Goal: Information Seeking & Learning: Find specific fact

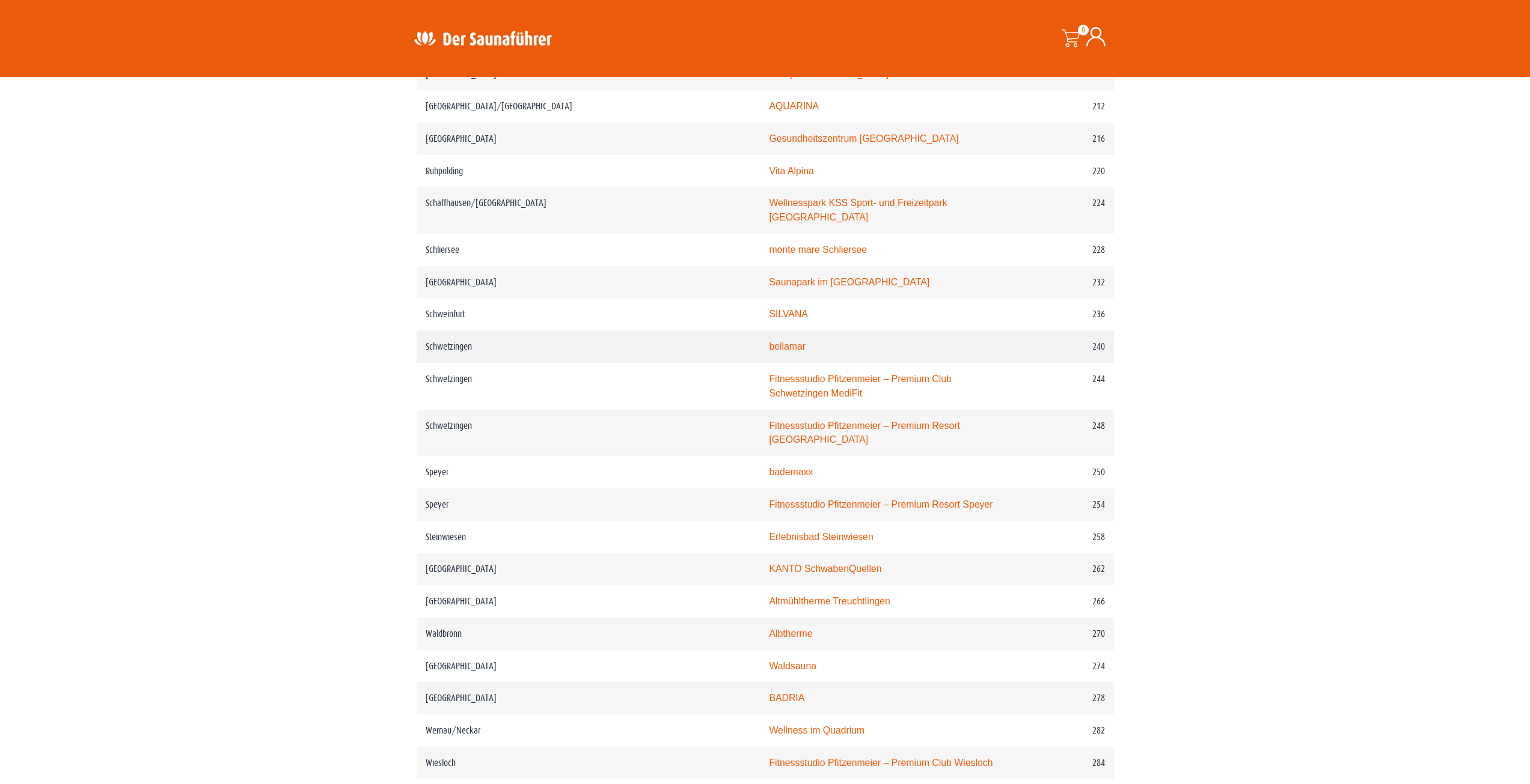
scroll to position [2344, 0]
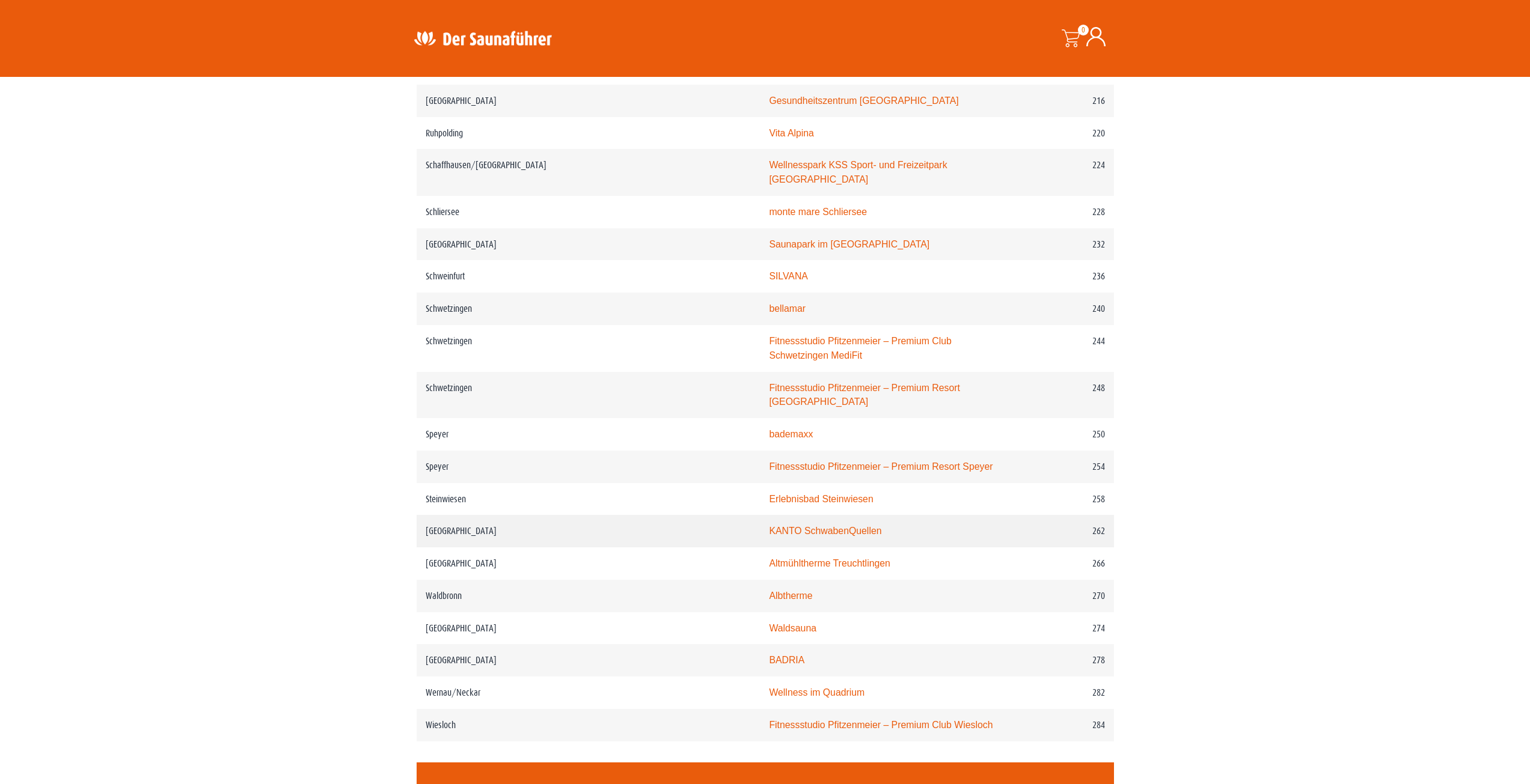
click at [769, 526] on link "KANTO SchwabenQuellen" at bounding box center [825, 530] width 113 height 10
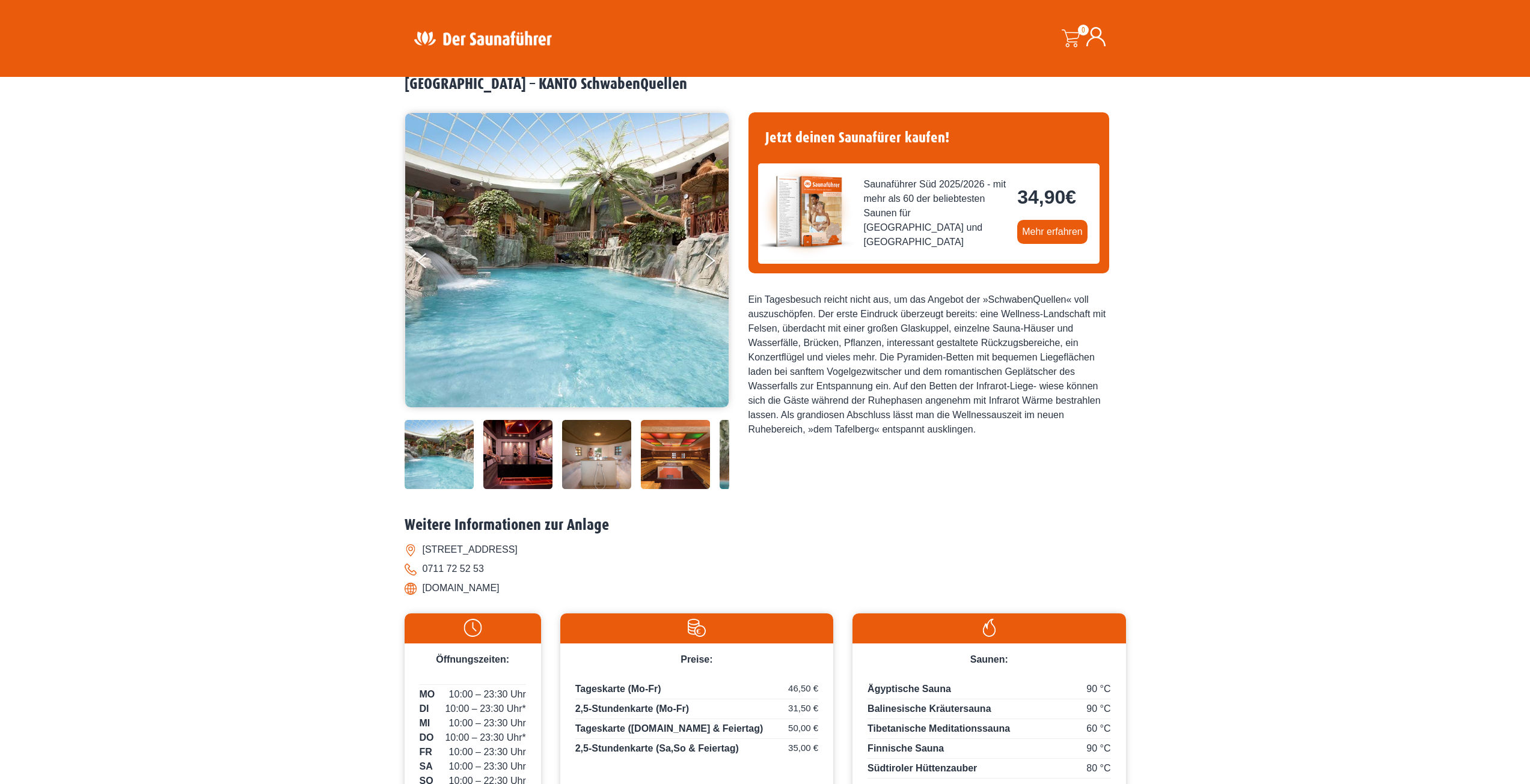
scroll to position [177, 0]
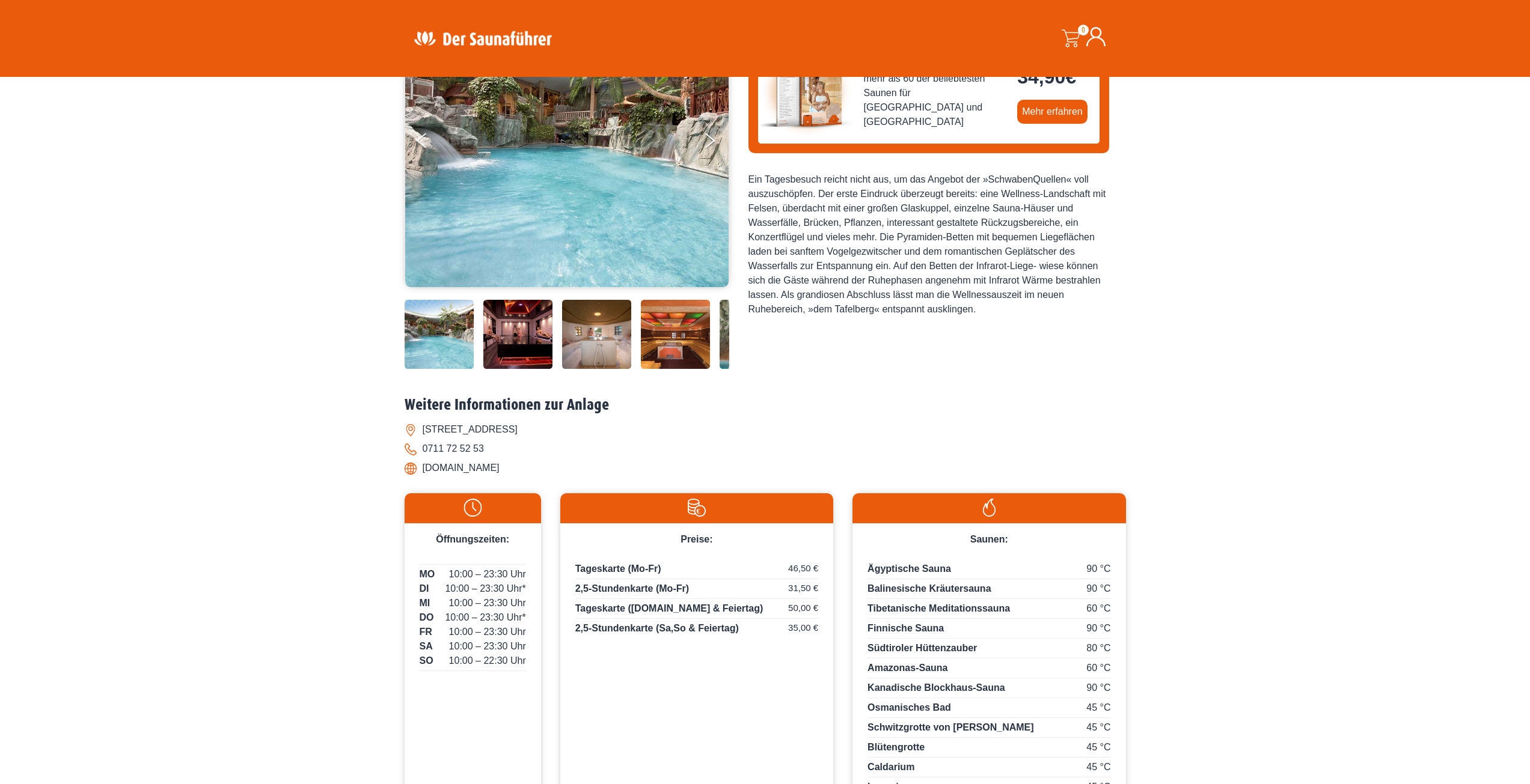
click at [514, 586] on span "10:00 – 23:30 Uhr*" at bounding box center [485, 589] width 81 height 15
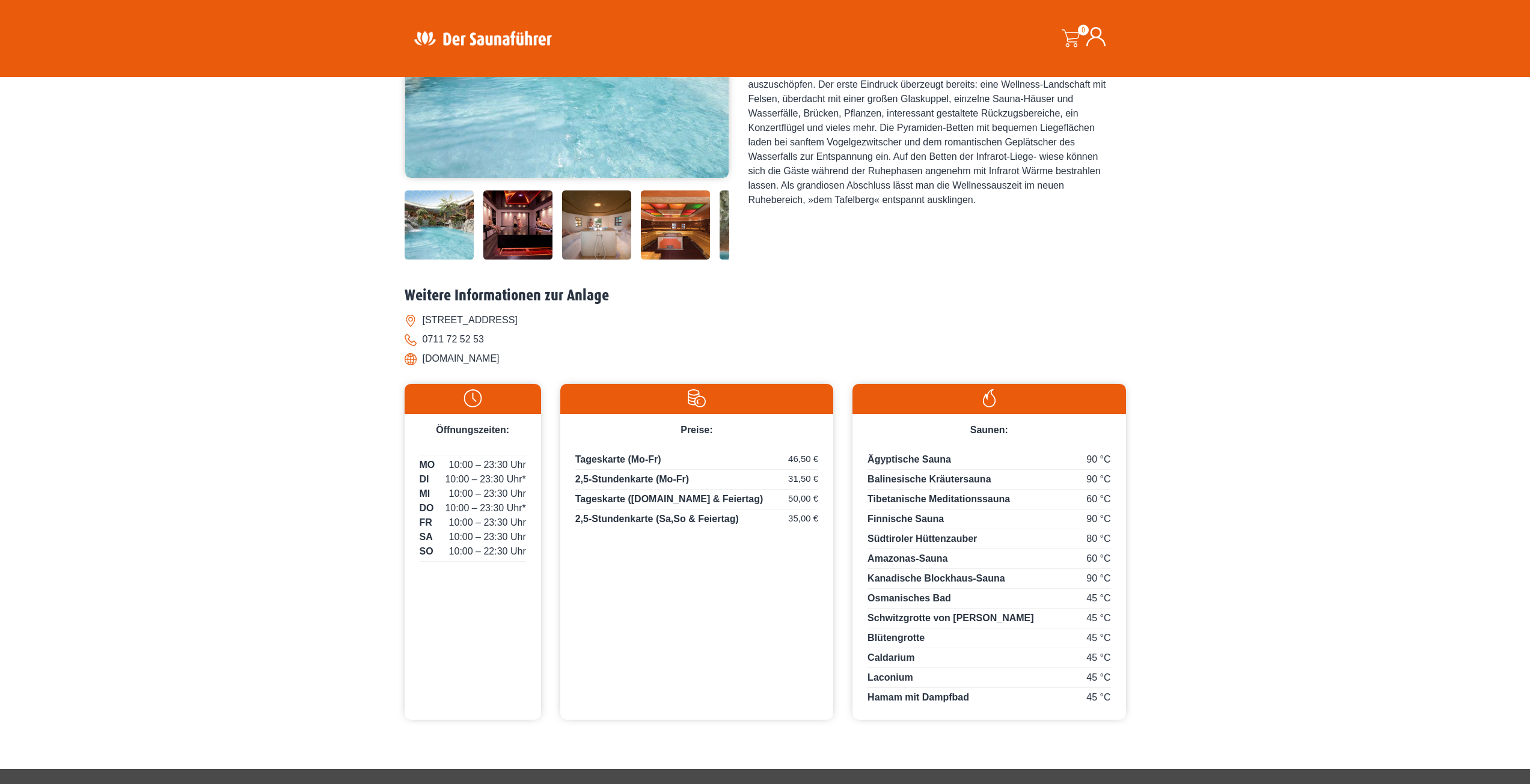
scroll to position [298, 0]
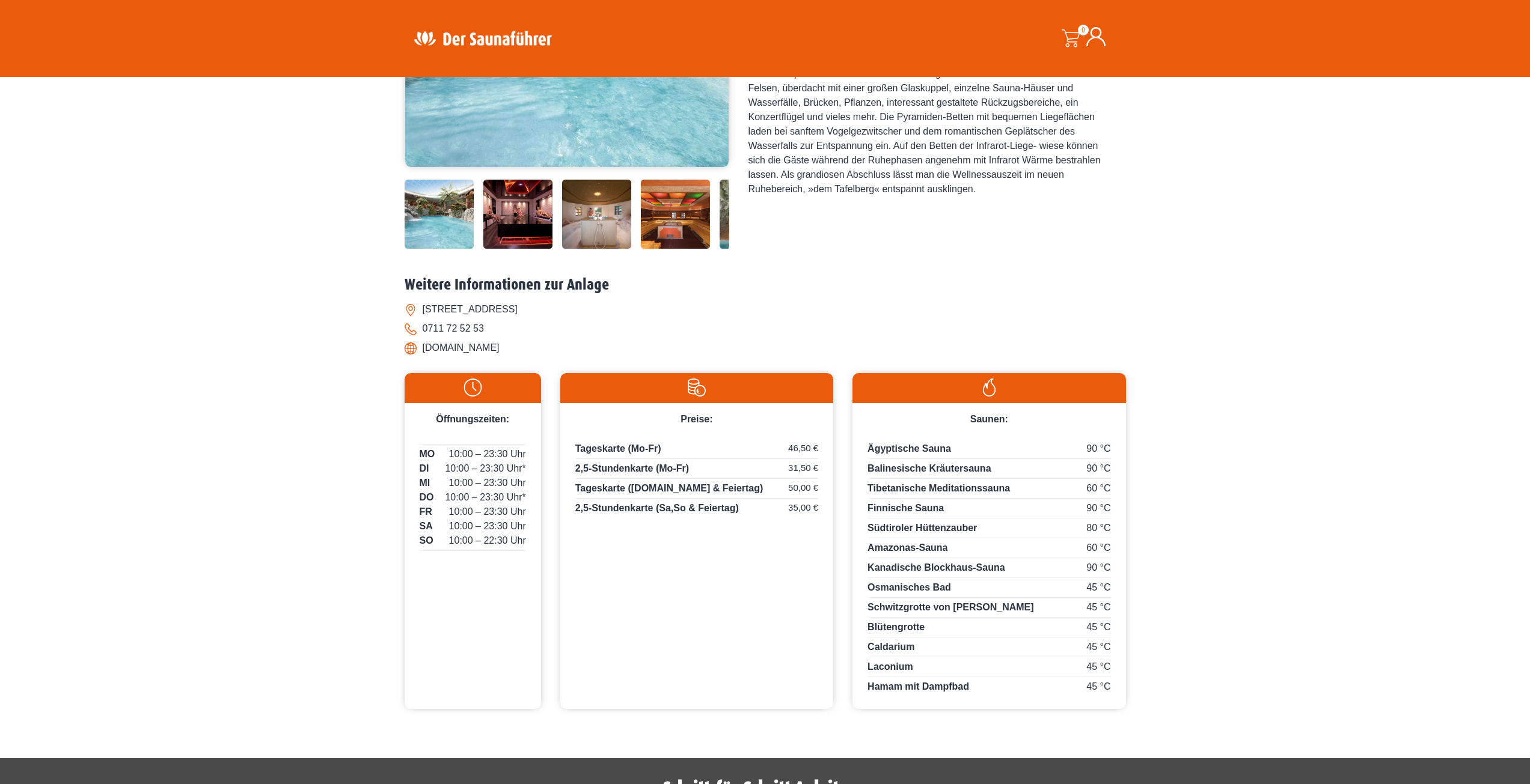
click at [488, 348] on li "[DOMAIN_NAME]" at bounding box center [765, 348] width 721 height 19
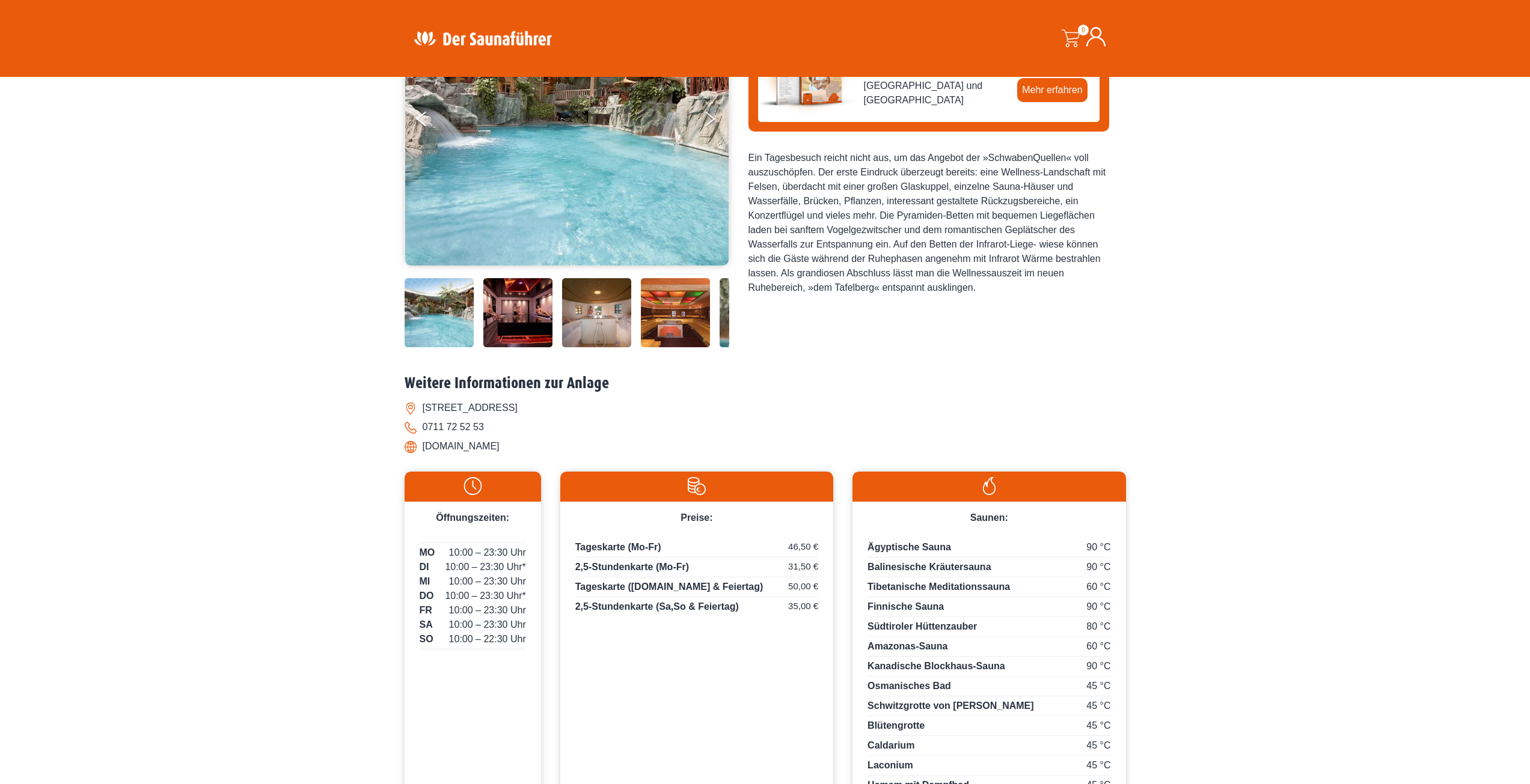
scroll to position [177, 0]
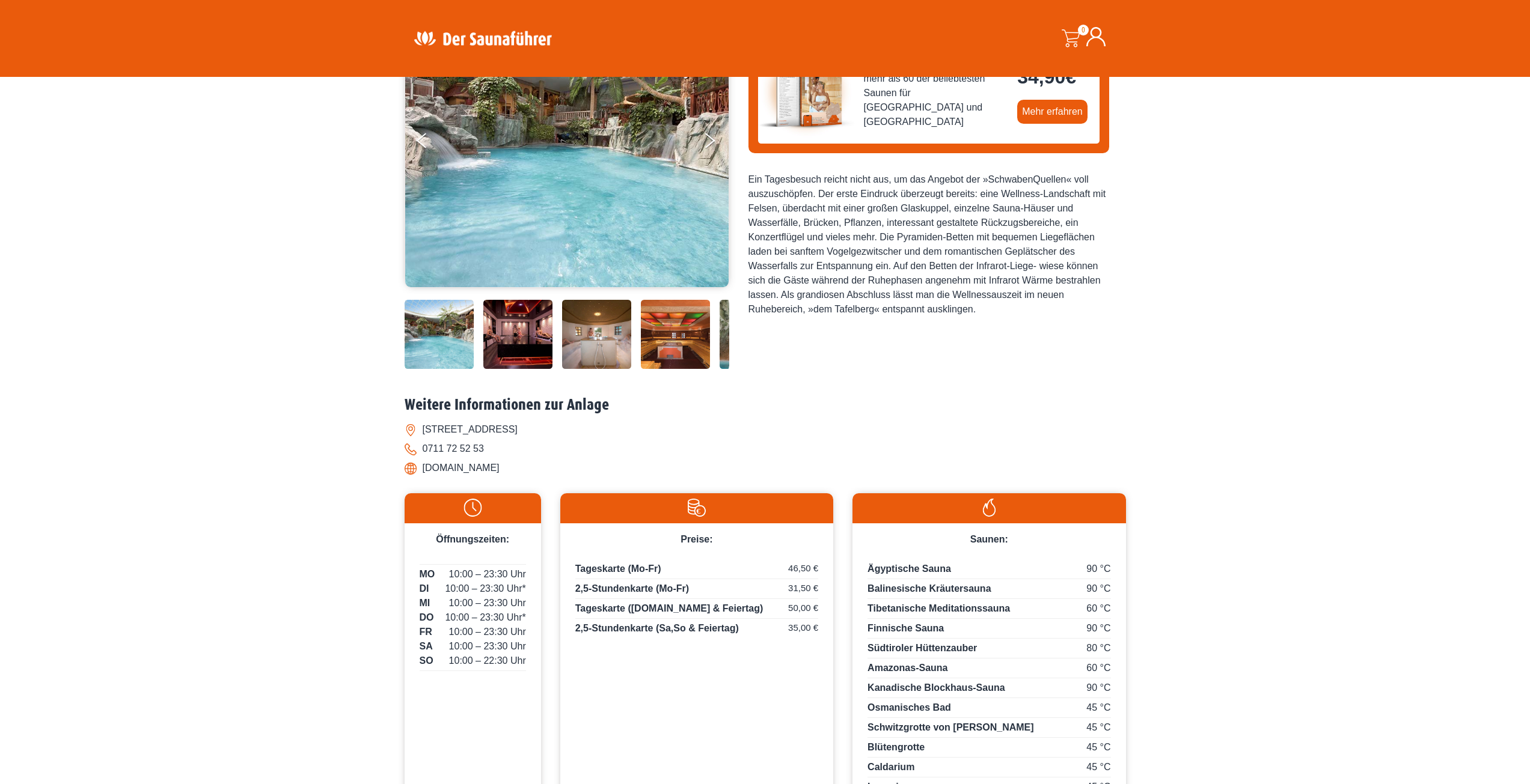
click at [485, 506] on img at bounding box center [473, 507] width 124 height 18
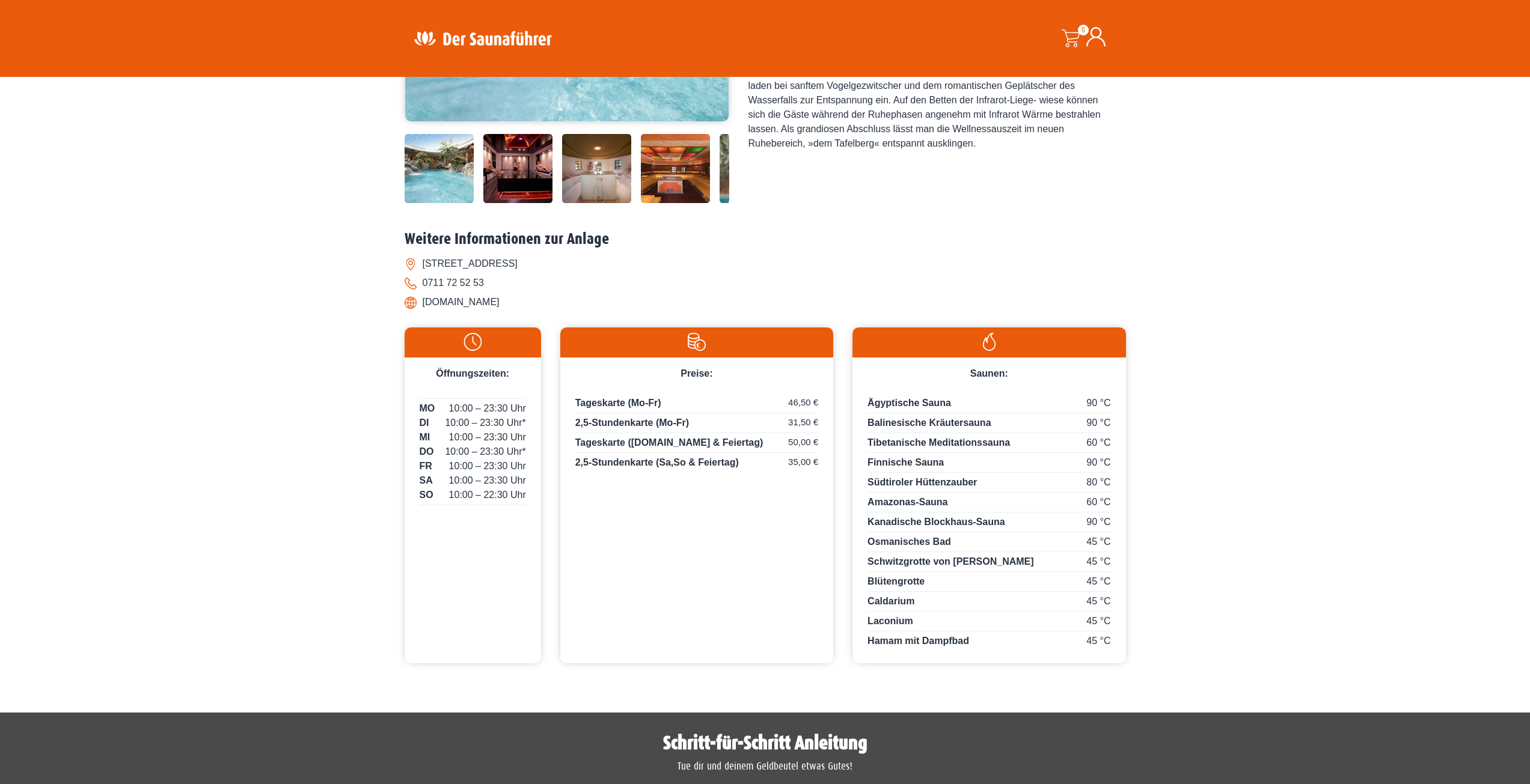
scroll to position [361, 0]
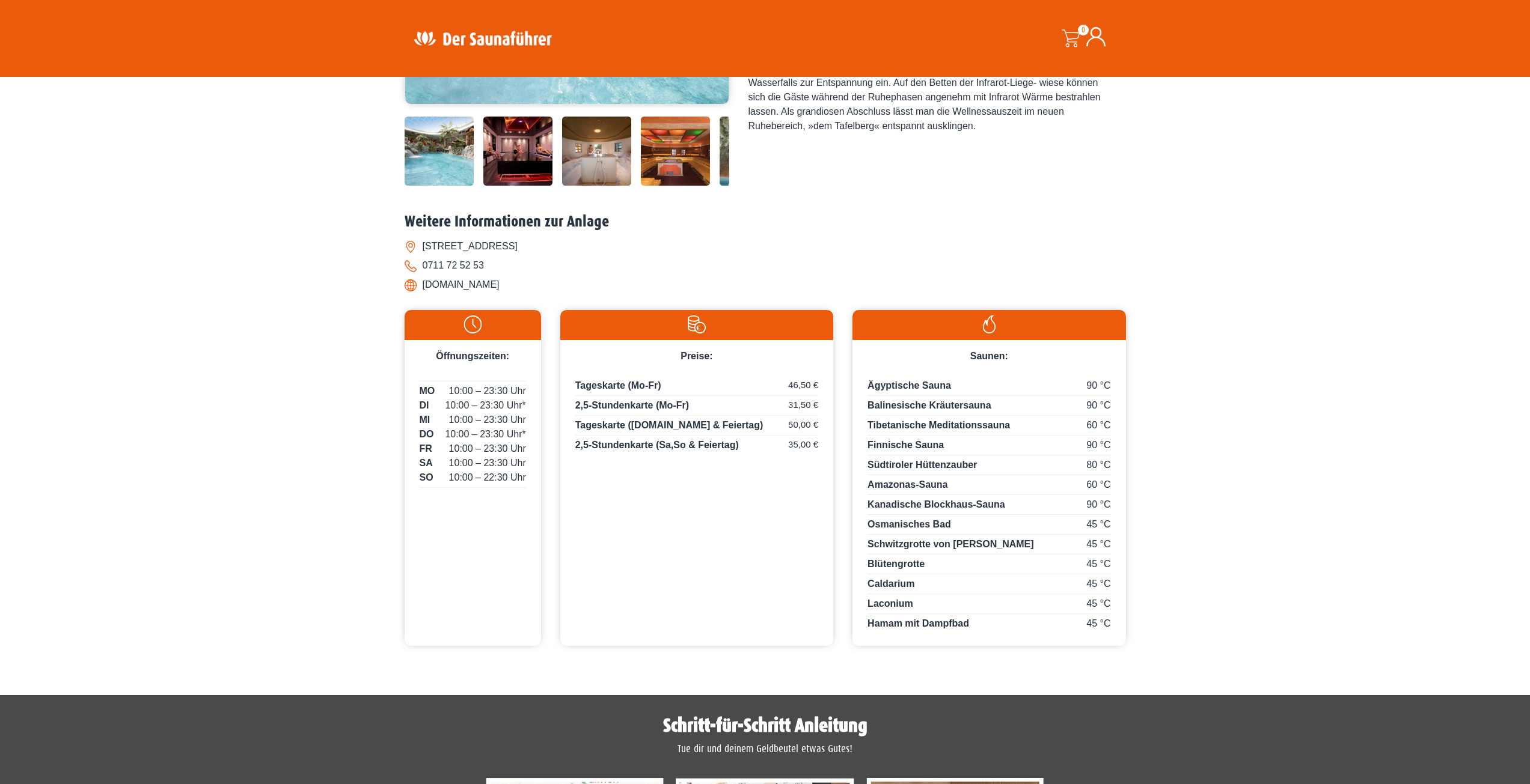
click at [470, 329] on img at bounding box center [473, 324] width 124 height 18
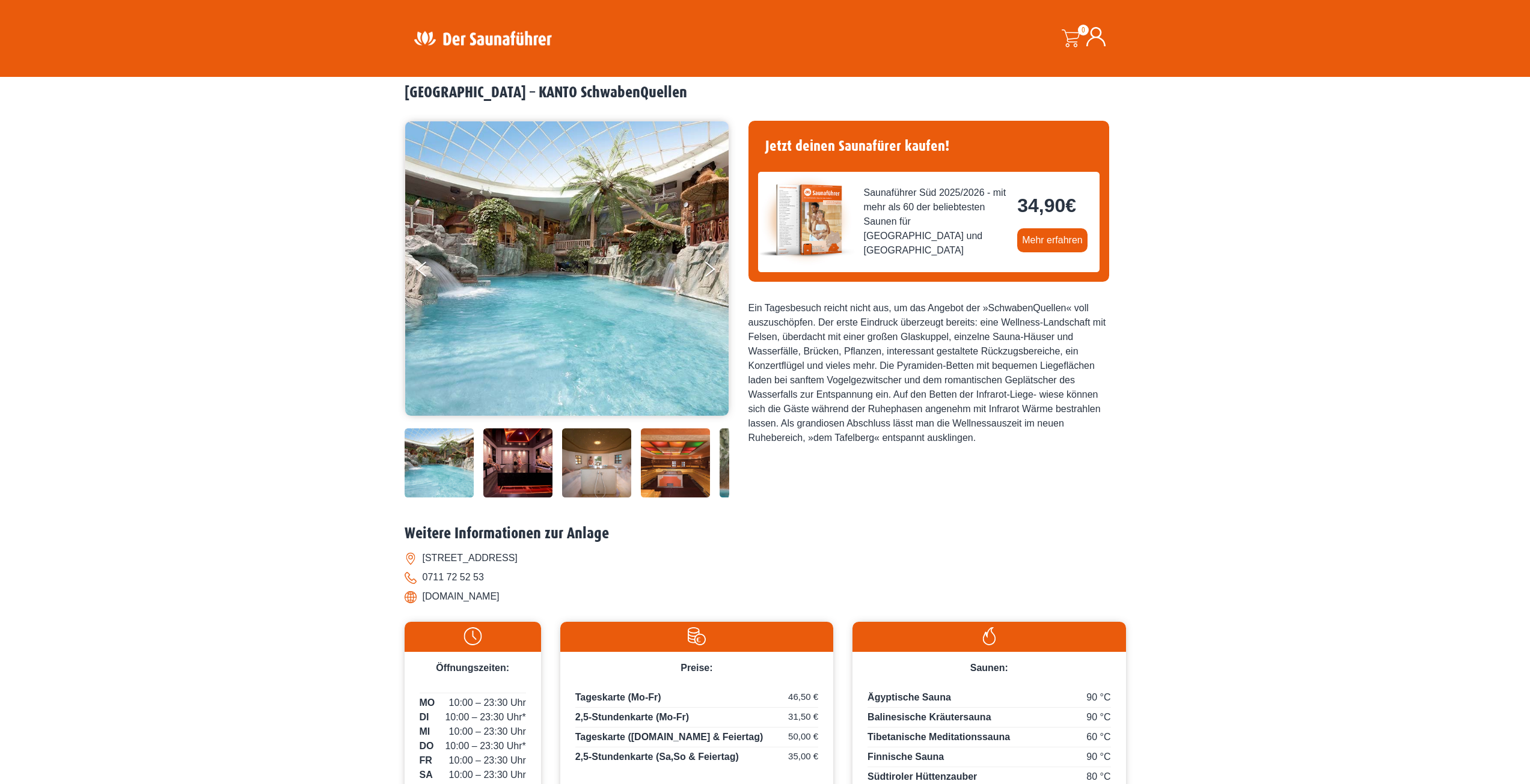
scroll to position [180, 0]
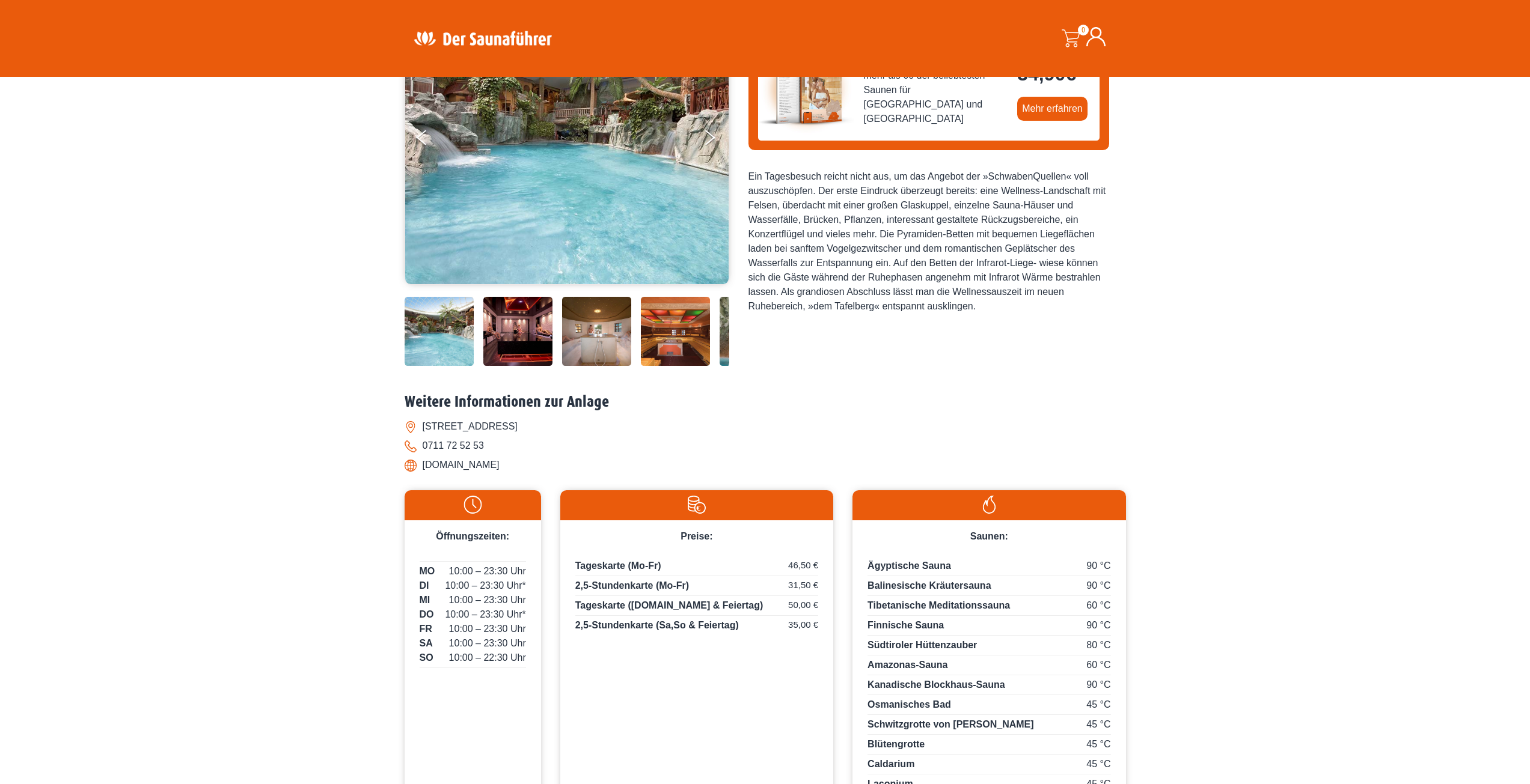
click at [474, 607] on span "10:00 – 23:30 Uhr" at bounding box center [487, 600] width 77 height 15
click at [510, 586] on span "10:00 – 23:30 Uhr*" at bounding box center [485, 586] width 81 height 15
click at [523, 585] on span "10:00 – 23:30 Uhr*" at bounding box center [485, 586] width 81 height 15
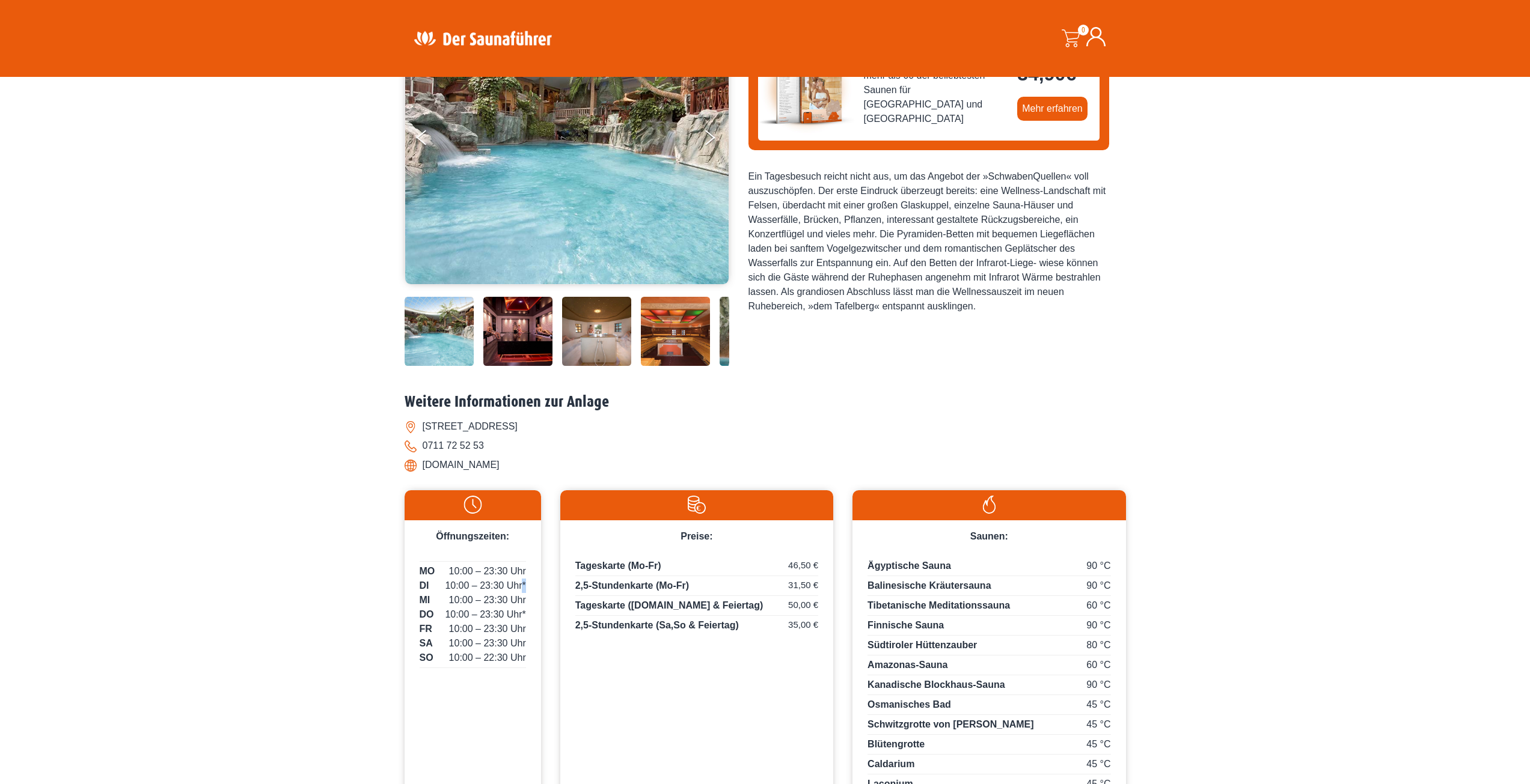
click at [523, 585] on span "10:00 – 23:30 Uhr*" at bounding box center [485, 586] width 81 height 15
drag, startPoint x: 523, startPoint y: 585, endPoint x: 468, endPoint y: 649, distance: 84.4
click at [468, 649] on span "10:00 – 23:30 Uhr" at bounding box center [487, 643] width 77 height 15
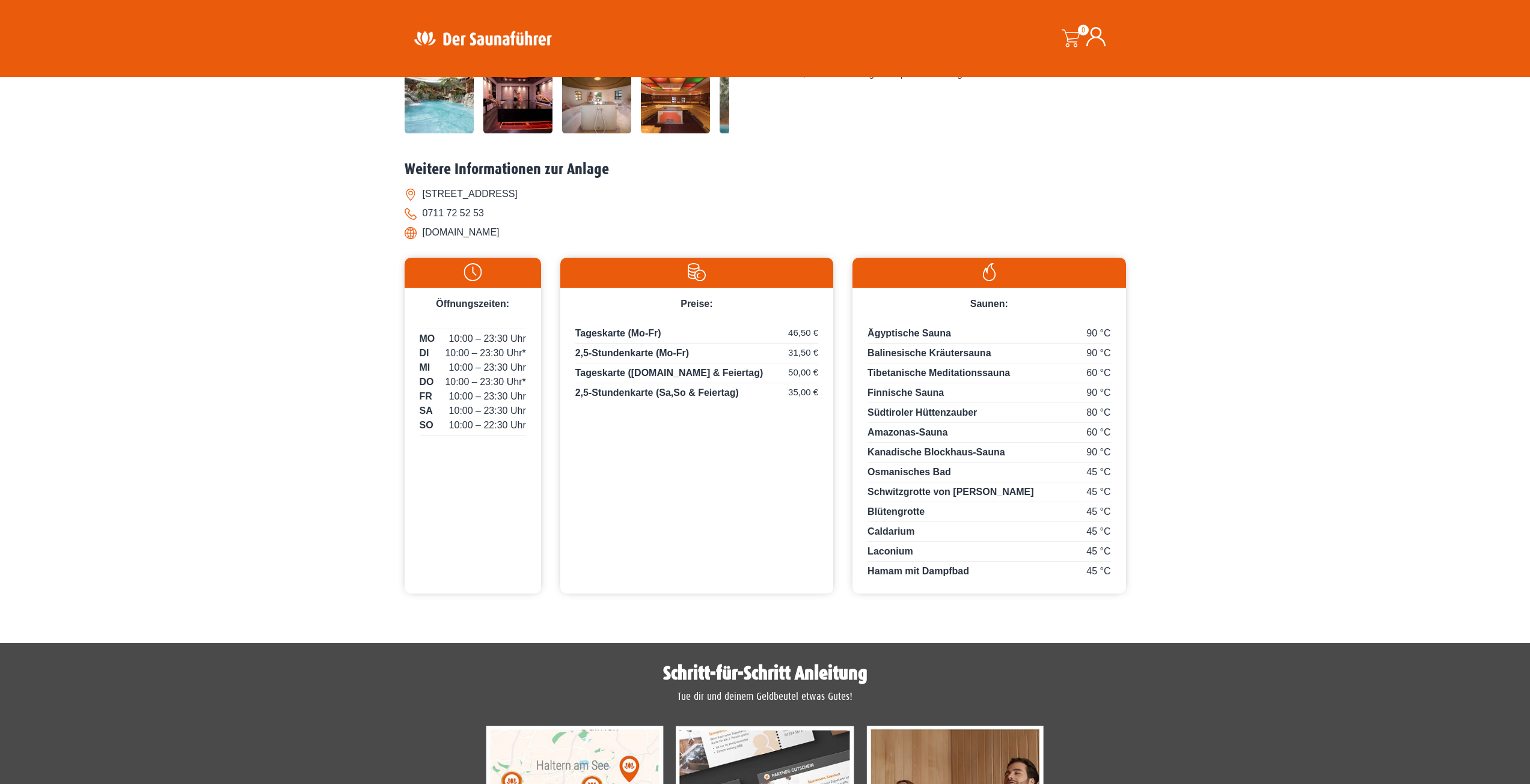
scroll to position [421, 0]
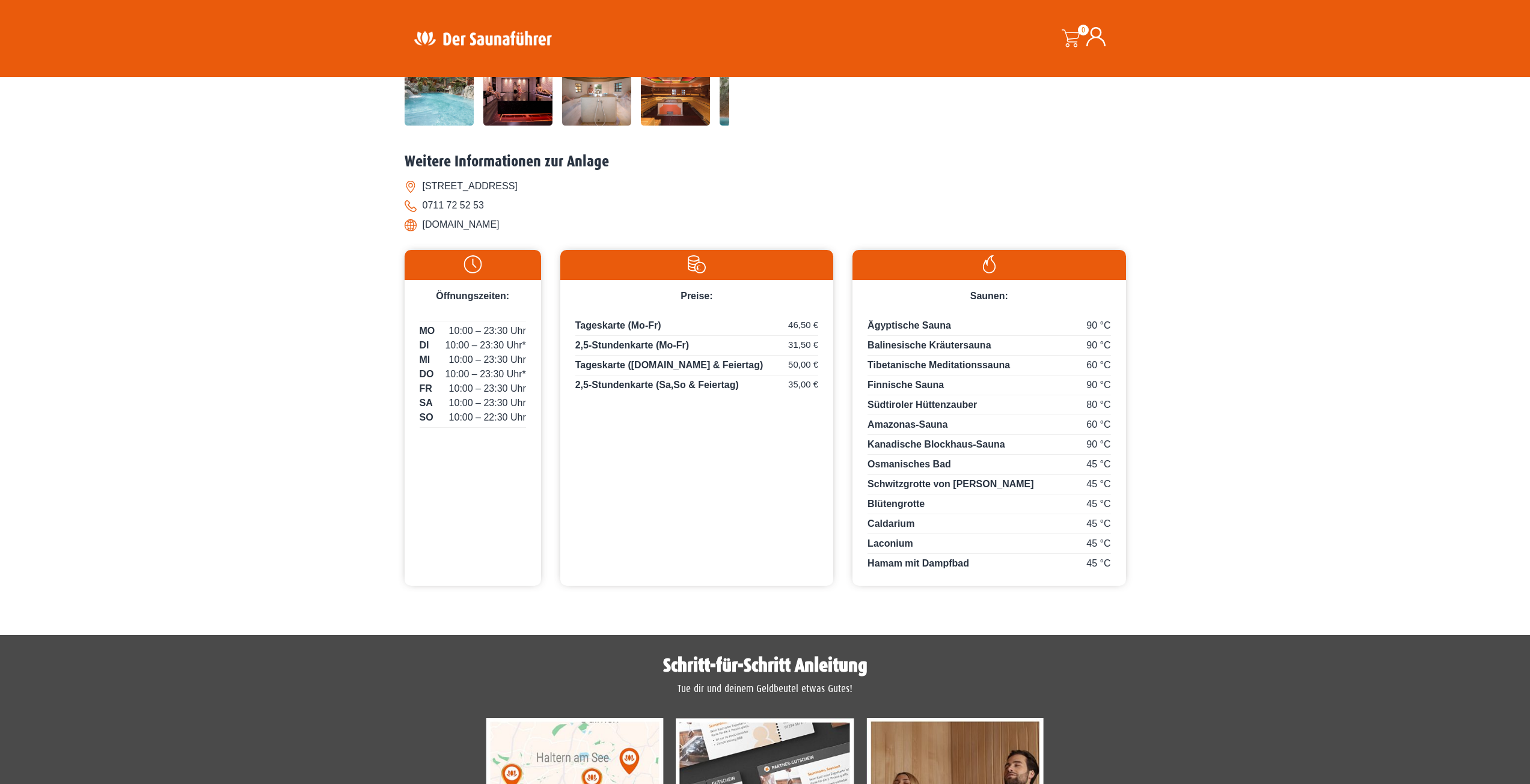
click at [485, 531] on div "Öffnungszeiten: MO 10:00 – 23:30 Uhr DI 10:00 – 23:30 Uhr* MI 10:00 – 23:30 Uhr…" at bounding box center [472, 418] width 136 height 336
